Goal: Information Seeking & Learning: Learn about a topic

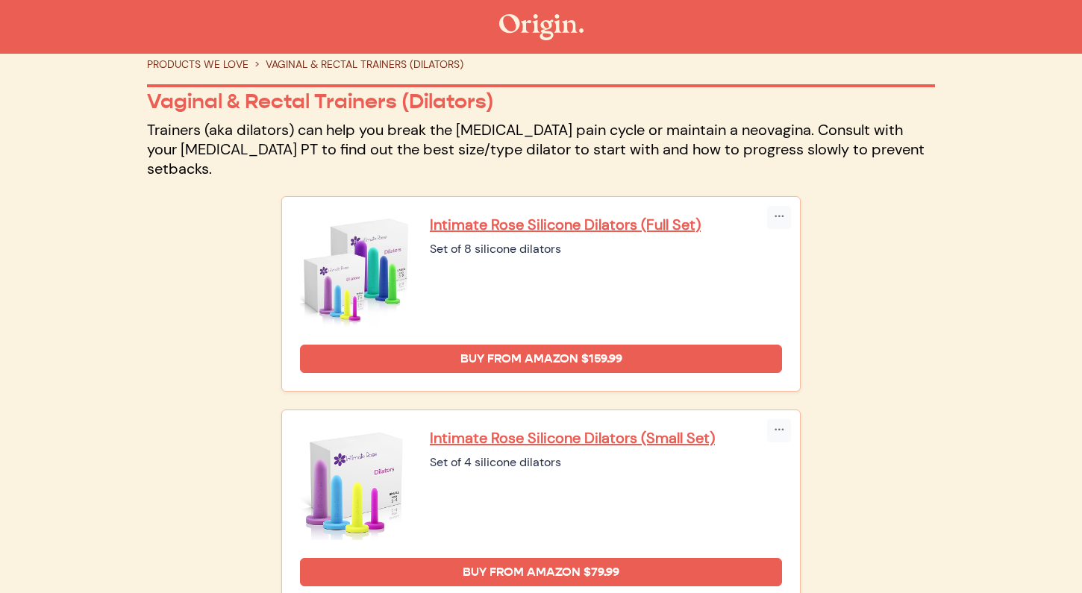
scroll to position [66, 0]
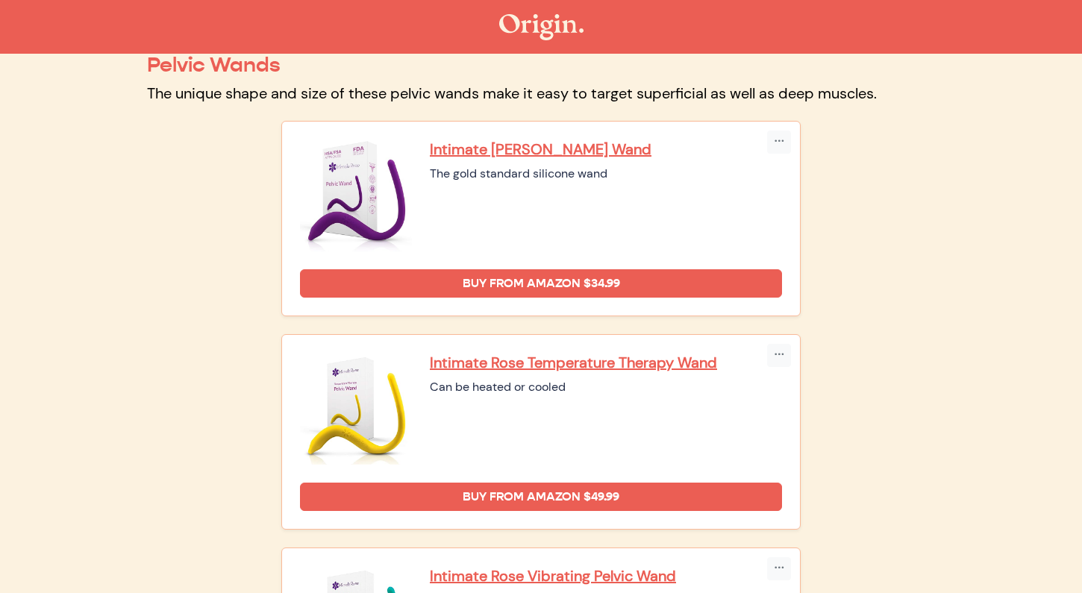
scroll to position [69, 0]
